Goal: Find specific page/section: Find specific page/section

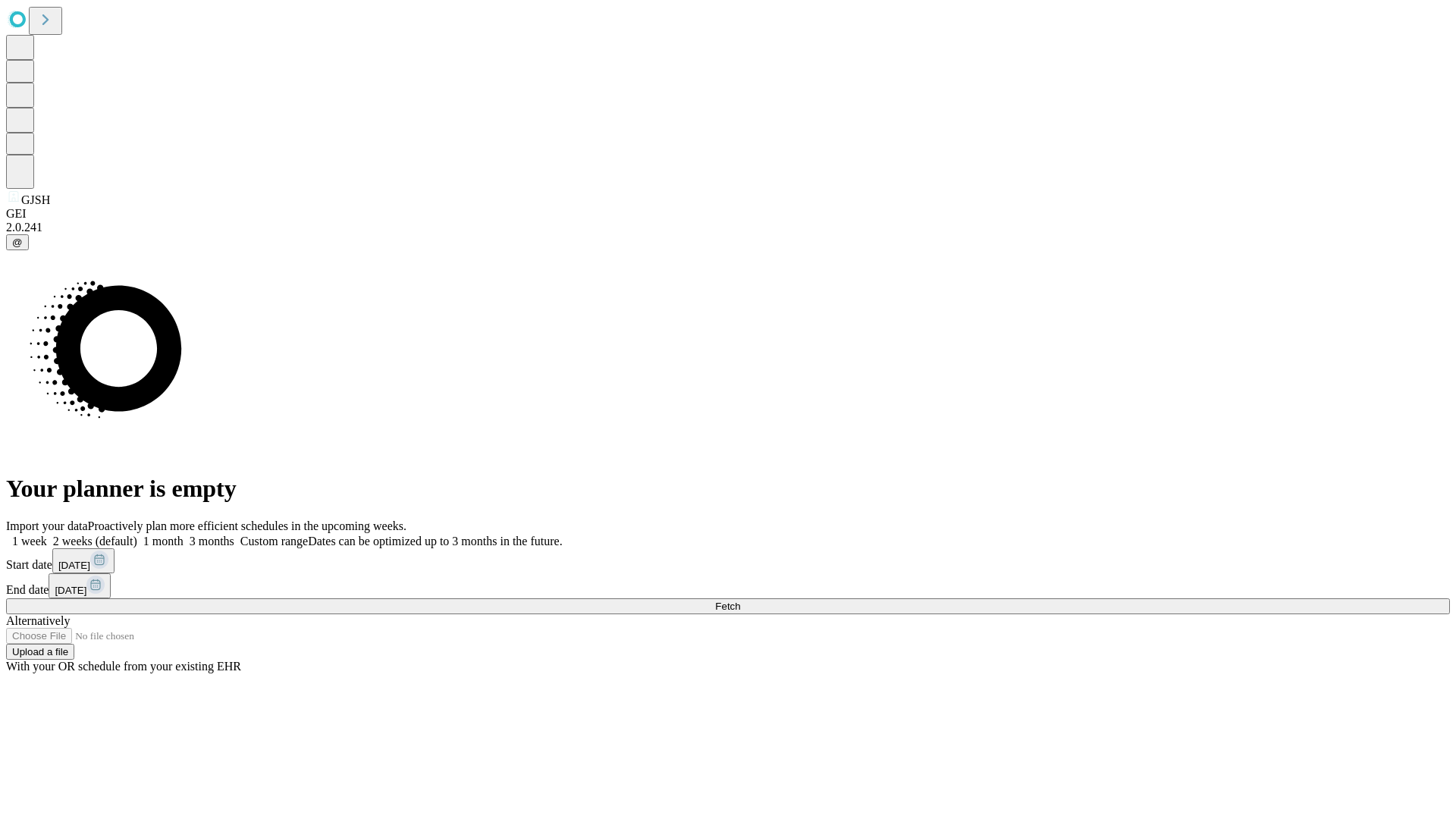
click at [741, 601] on span "Fetch" at bounding box center [728, 607] width 25 height 12
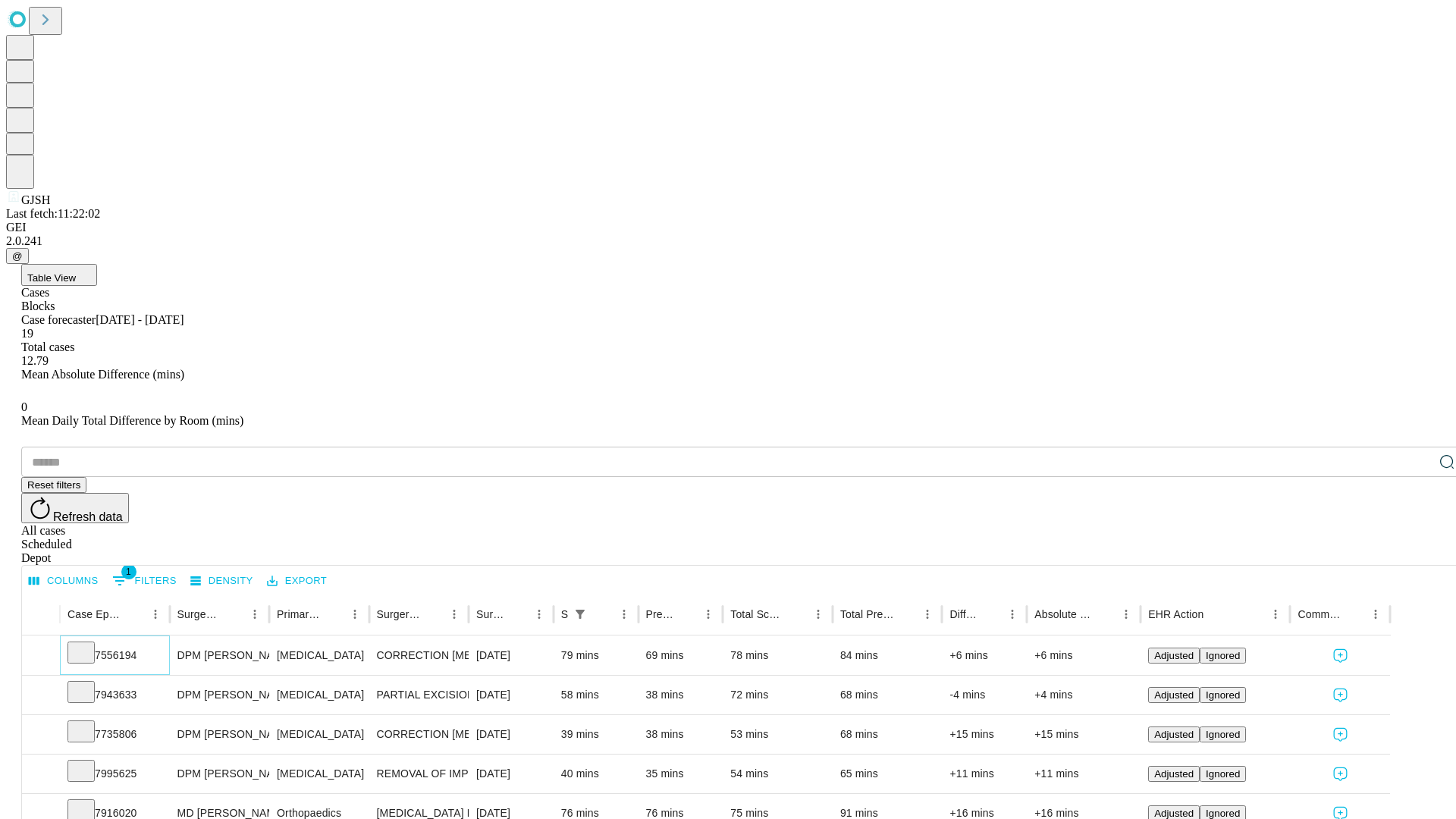
click at [88, 644] on icon at bounding box center [81, 651] width 15 height 15
